Goal: Task Accomplishment & Management: Manage account settings

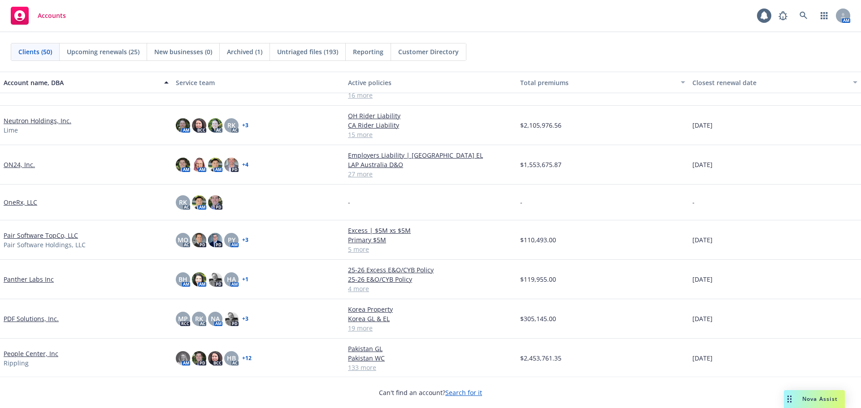
scroll to position [1031, 0]
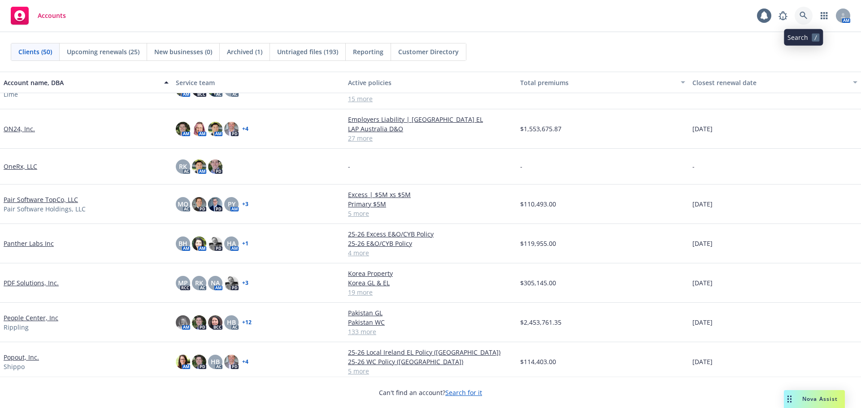
click at [808, 13] on link at bounding box center [804, 16] width 18 height 18
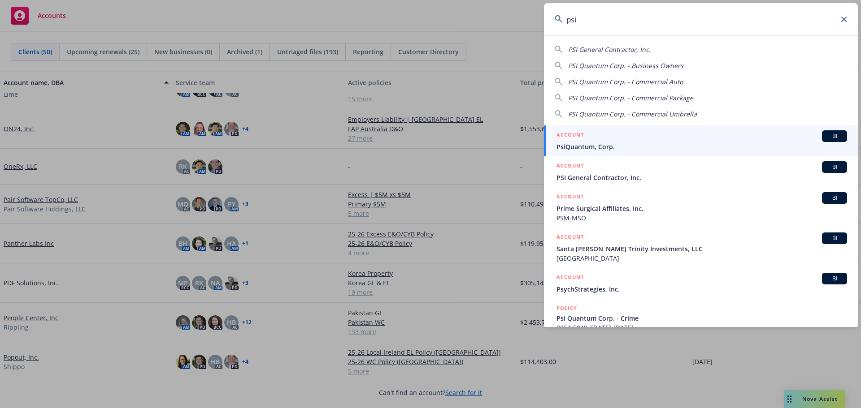
type input "psi"
click at [625, 129] on link "ACCOUNT BI PsiQuantum, Corp." at bounding box center [701, 141] width 314 height 31
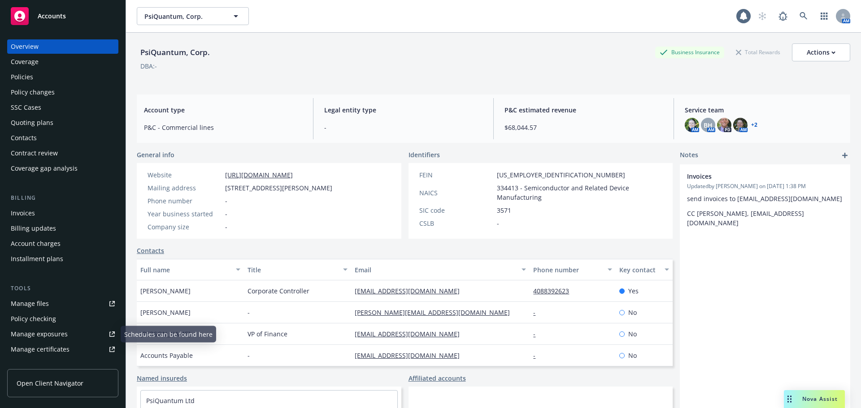
click at [36, 354] on div "Manage certificates" at bounding box center [40, 350] width 59 height 14
click at [52, 77] on div "Policies" at bounding box center [63, 77] width 104 height 14
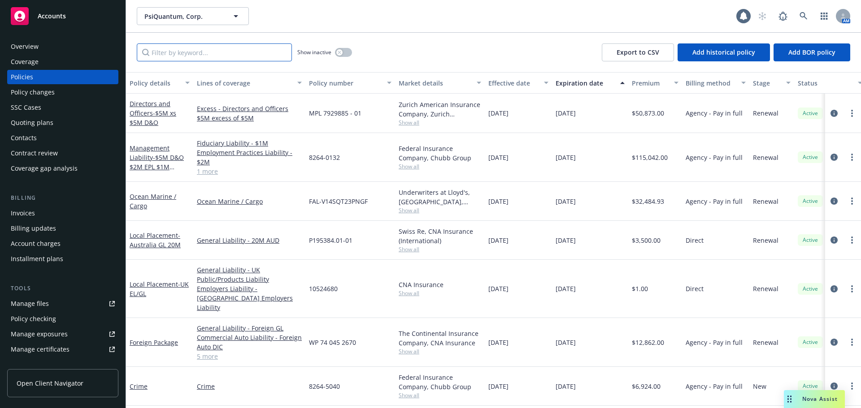
click at [225, 53] on input "Filter by keyword..." at bounding box center [214, 52] width 155 height 18
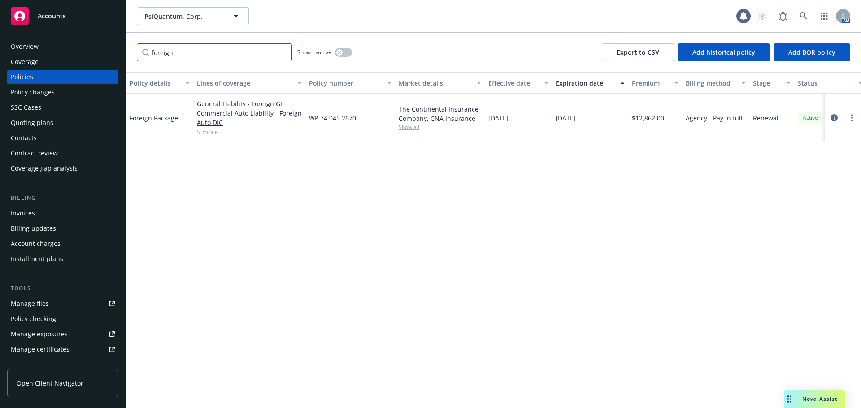
type input "foreign"
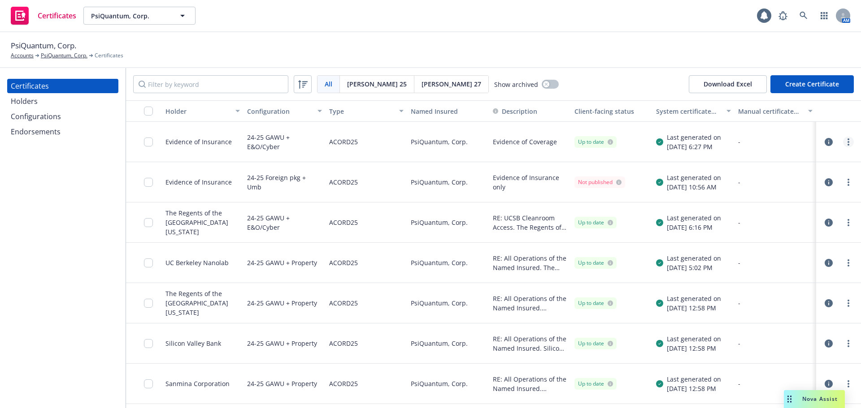
click at [843, 145] on link "more" at bounding box center [848, 142] width 11 height 11
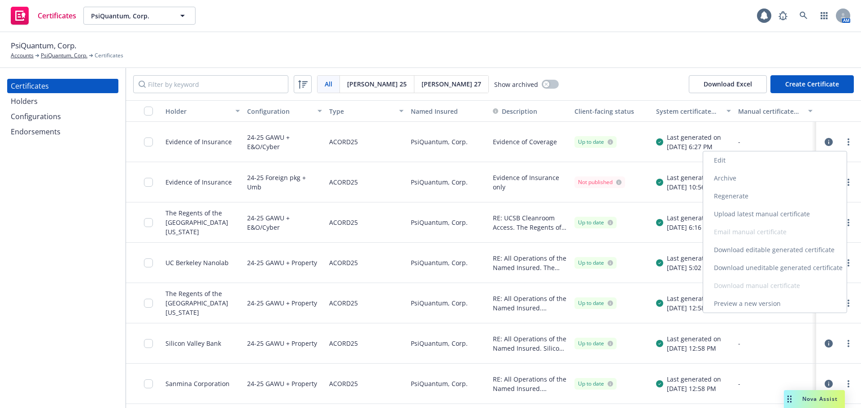
click at [787, 199] on link "Regenerate" at bounding box center [774, 196] width 143 height 18
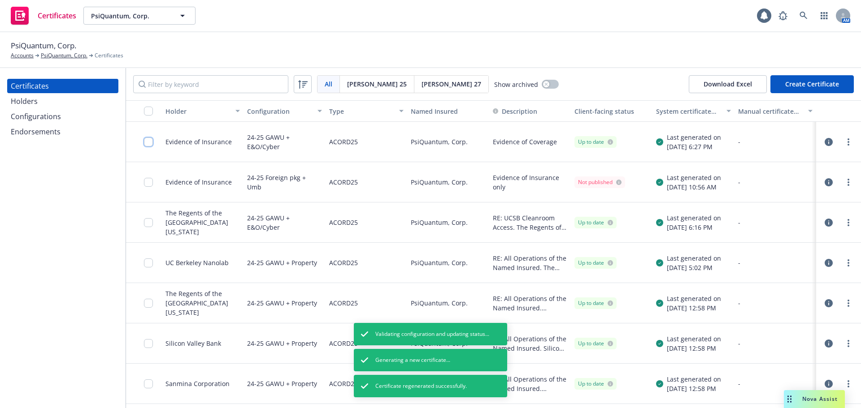
click at [146, 143] on input "checkbox" at bounding box center [148, 142] width 9 height 9
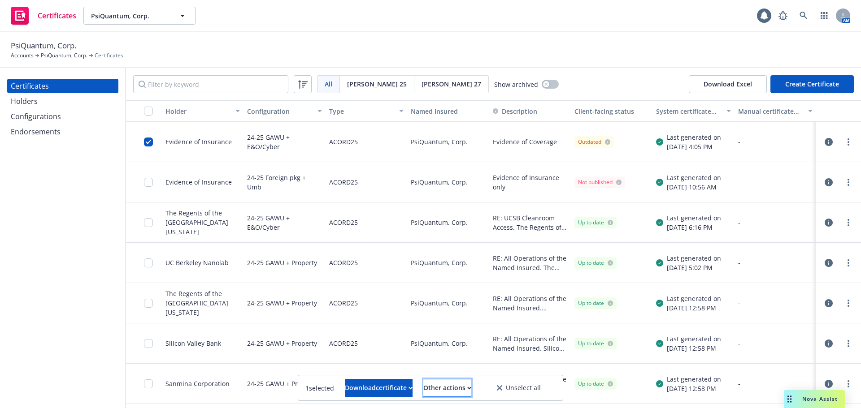
click at [431, 391] on button "Other actions" at bounding box center [447, 388] width 48 height 18
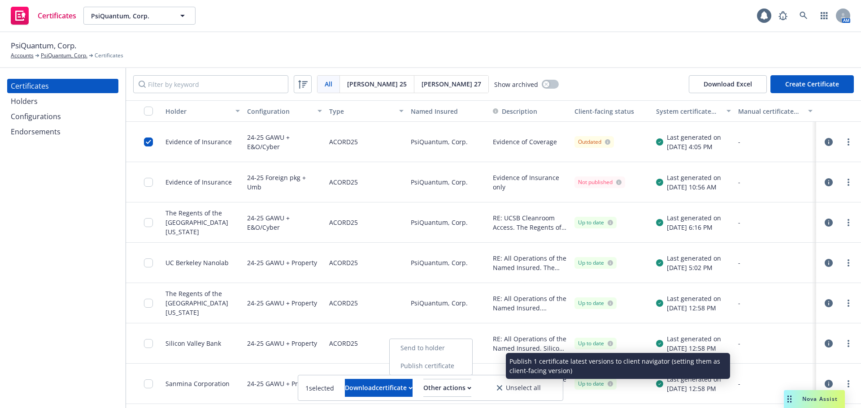
click at [449, 369] on link "Publish certificate" at bounding box center [431, 366] width 83 height 18
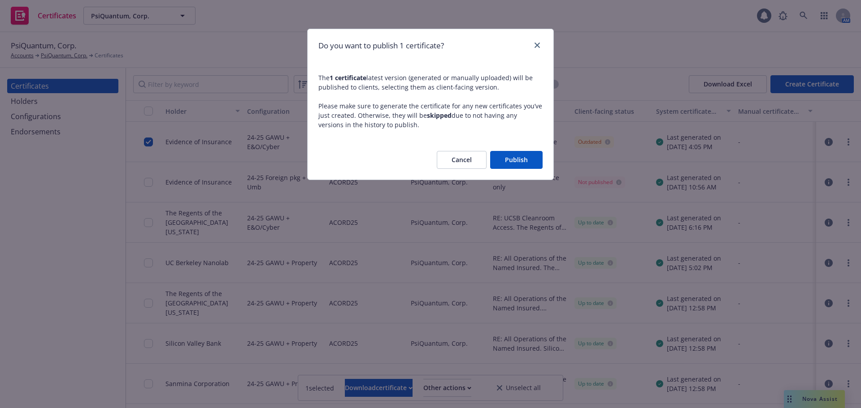
click at [529, 163] on button "Publish" at bounding box center [516, 160] width 52 height 18
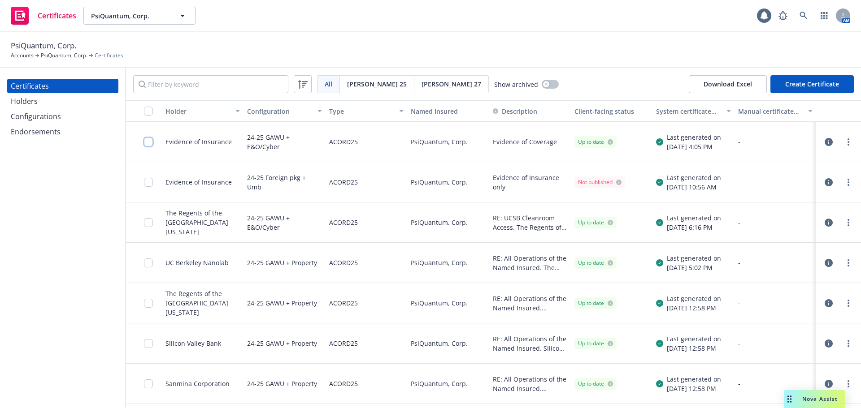
click at [148, 145] on input "checkbox" at bounding box center [148, 142] width 9 height 9
click at [382, 387] on div "Download certificate" at bounding box center [379, 388] width 68 height 17
click at [385, 365] on link "Download uneditable file" at bounding box center [333, 366] width 104 height 18
